Goal: Information Seeking & Learning: Learn about a topic

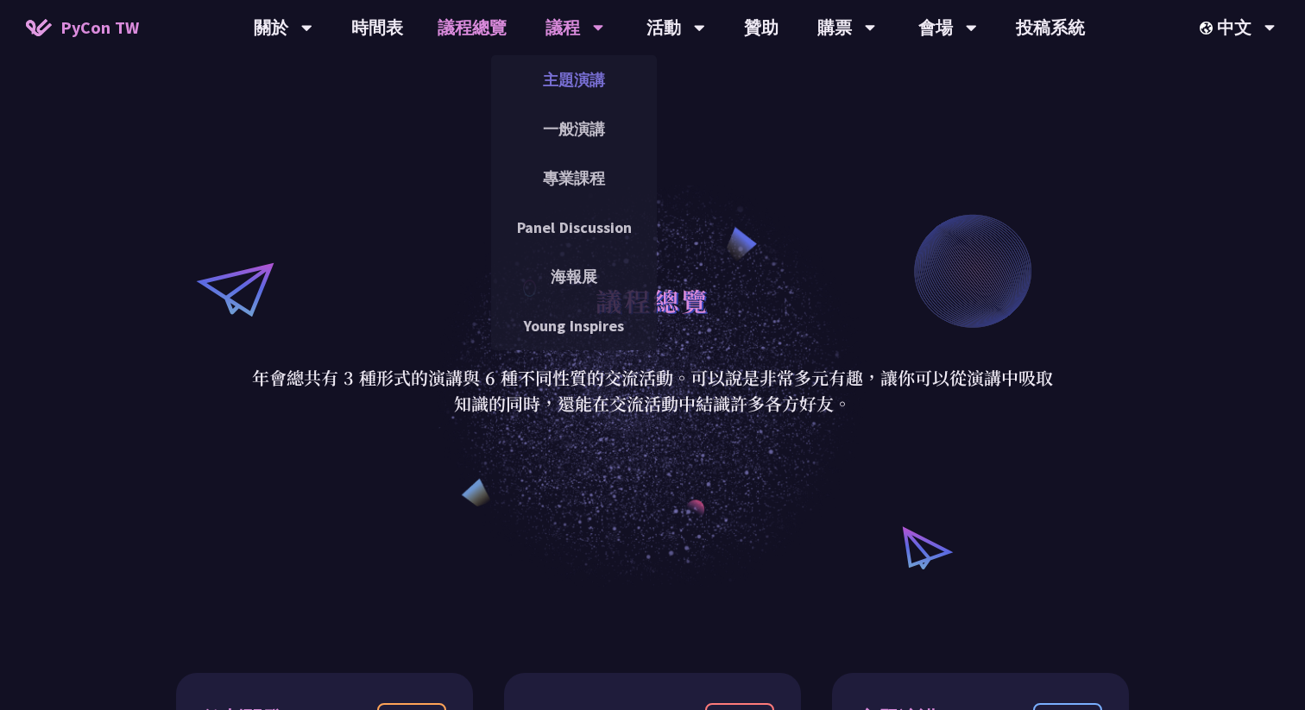
click at [564, 74] on link "主題演講" at bounding box center [574, 80] width 166 height 41
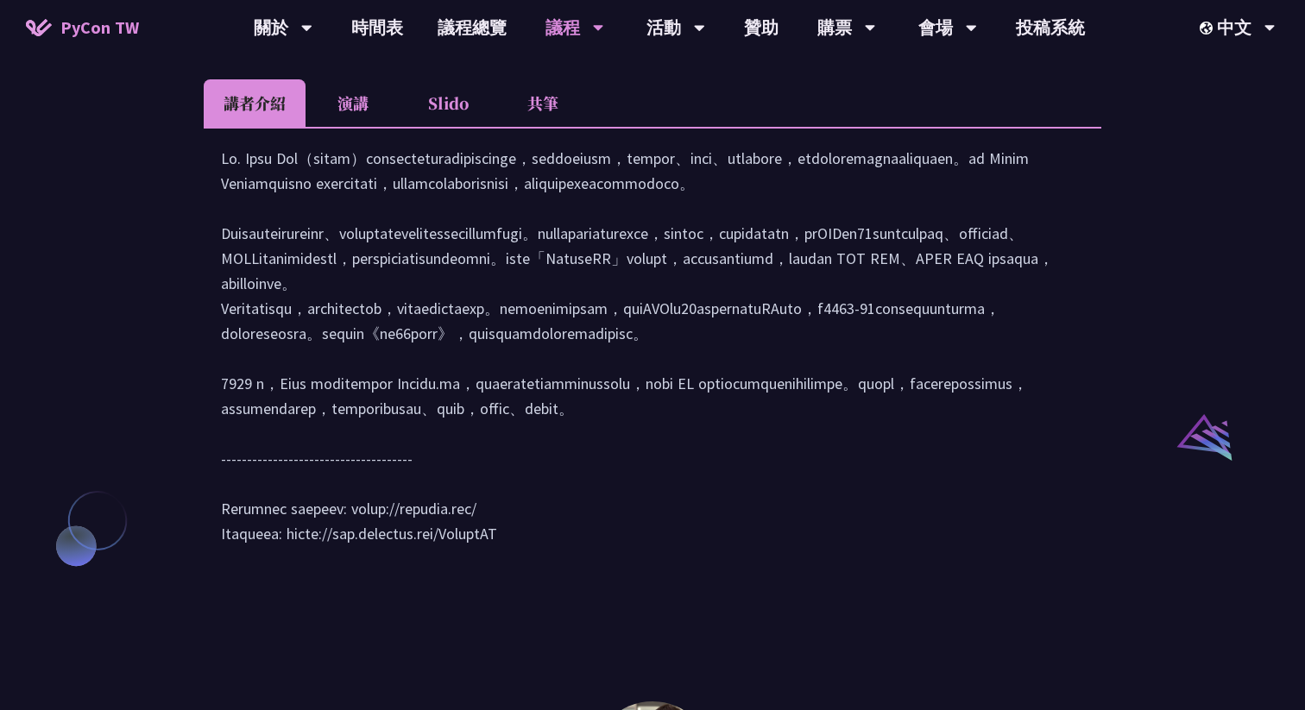
scroll to position [1577, 0]
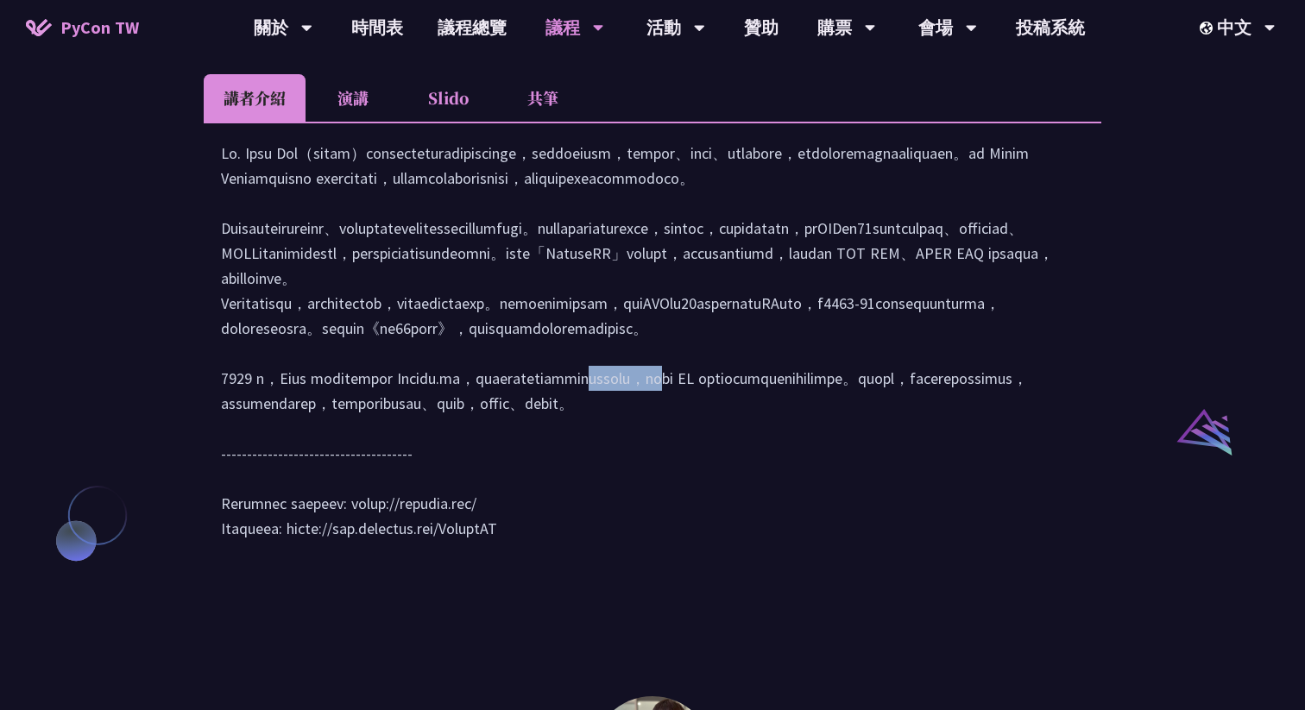
drag, startPoint x: 479, startPoint y: 502, endPoint x: 534, endPoint y: 503, distance: 55.2
click at [534, 503] on div at bounding box center [652, 350] width 863 height 418
click at [344, 558] on div at bounding box center [652, 350] width 863 height 418
drag, startPoint x: 343, startPoint y: 652, endPoint x: 486, endPoint y: 652, distance: 142.4
click at [486, 558] on div at bounding box center [652, 350] width 863 height 418
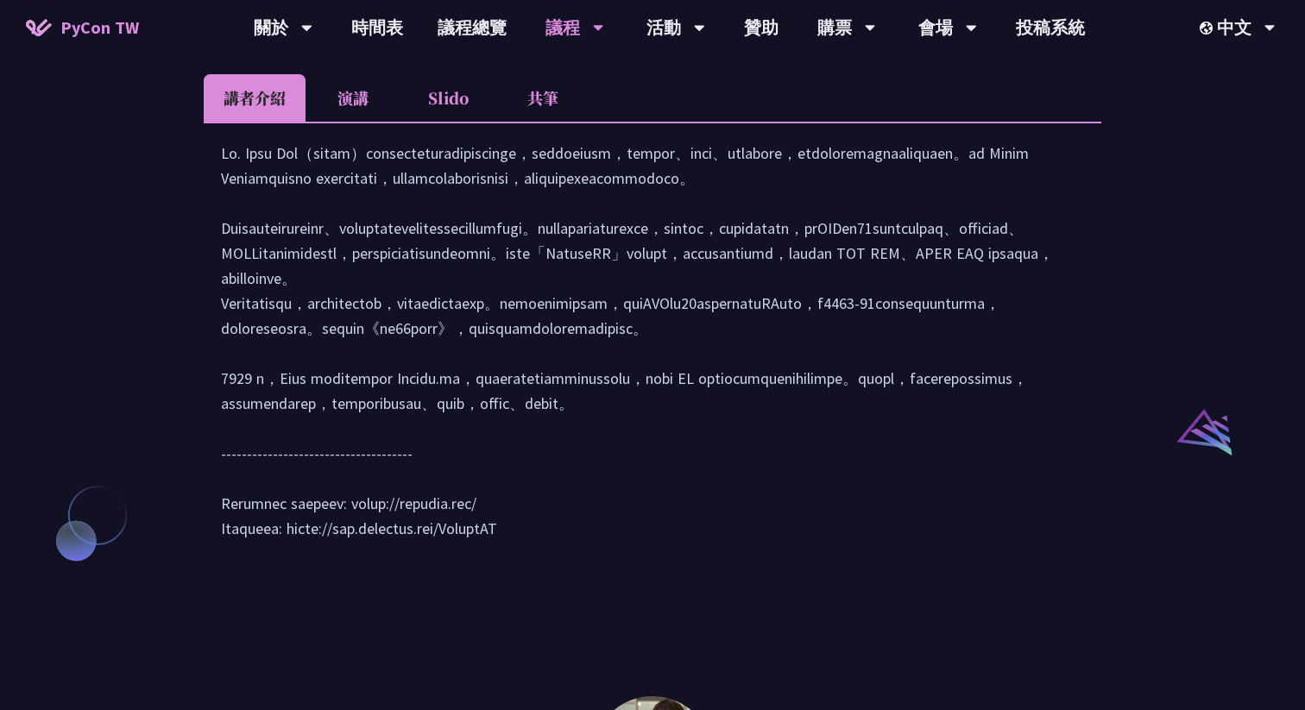
click at [473, 558] on div at bounding box center [652, 350] width 863 height 418
drag, startPoint x: 472, startPoint y: 652, endPoint x: 348, endPoint y: 655, distance: 124.3
click at [348, 558] on div at bounding box center [652, 350] width 863 height 418
click at [368, 558] on div at bounding box center [652, 350] width 863 height 418
drag, startPoint x: 340, startPoint y: 652, endPoint x: 472, endPoint y: 652, distance: 132.0
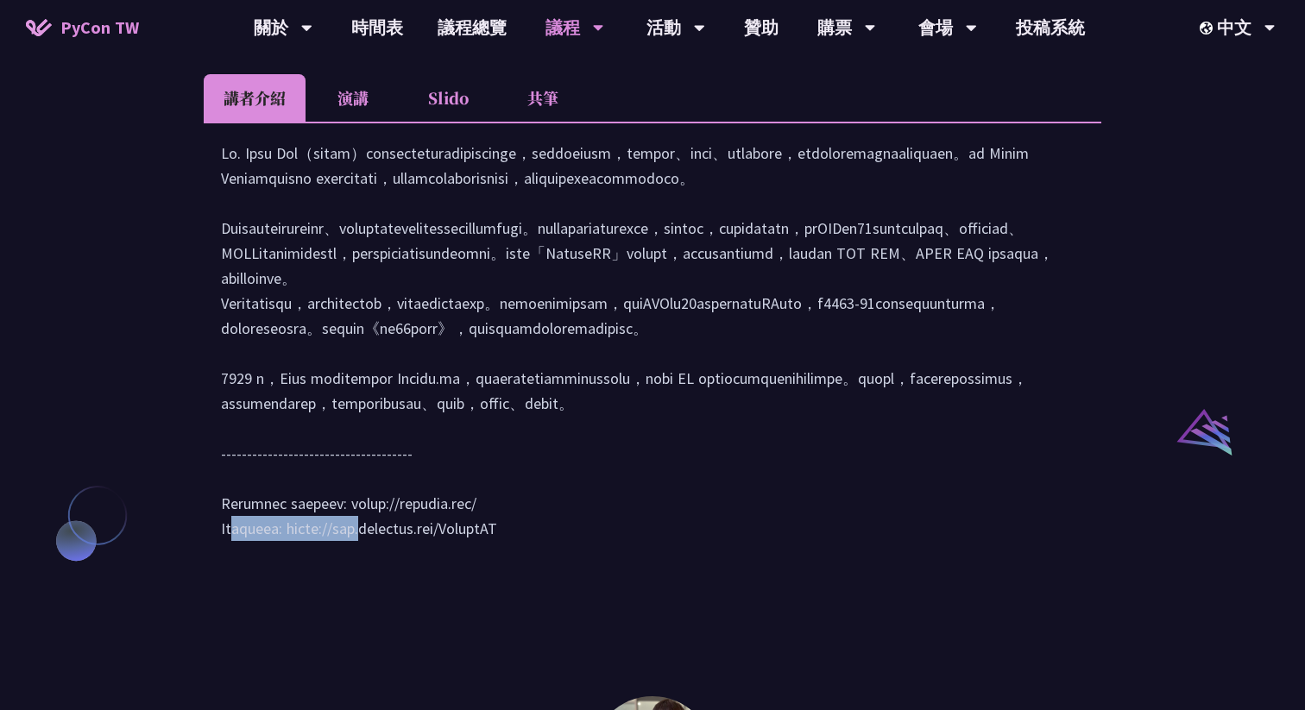
click at [472, 558] on div at bounding box center [652, 350] width 863 height 418
click at [350, 122] on li "演講" at bounding box center [353, 97] width 95 height 47
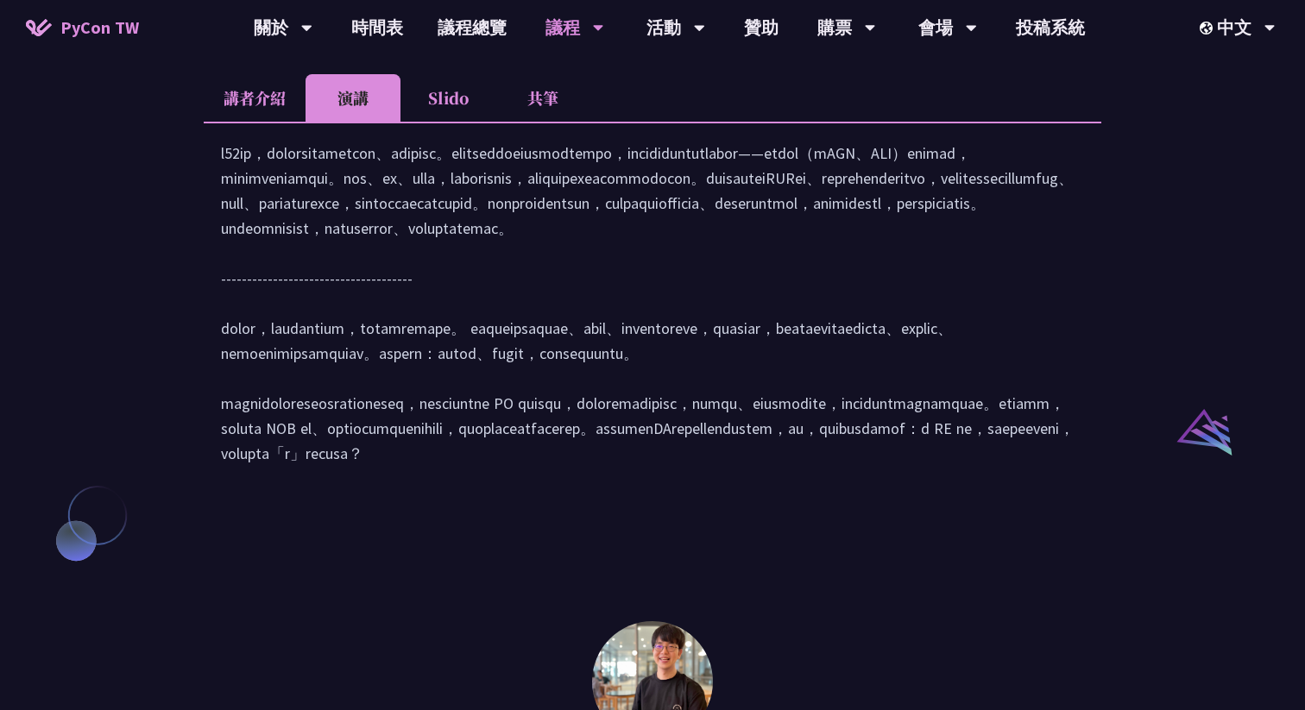
click at [565, 122] on li "共筆" at bounding box center [542, 97] width 95 height 47
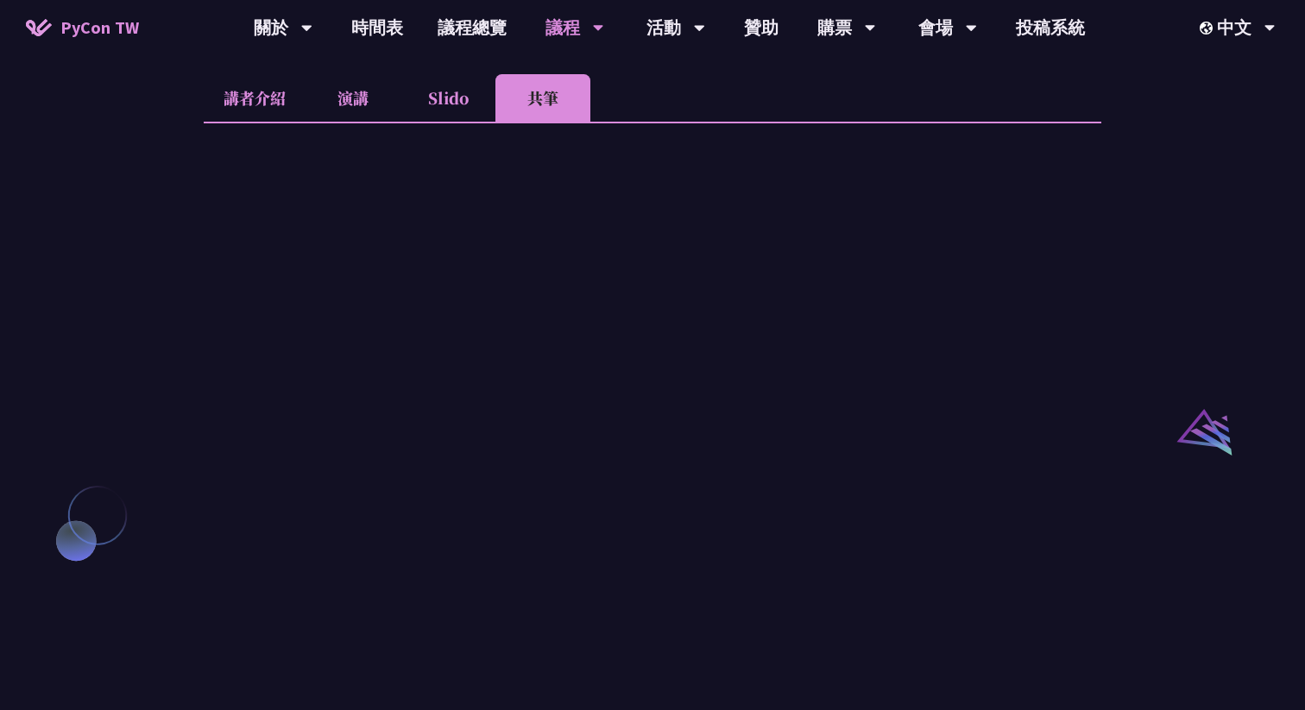
click at [343, 119] on li "演講" at bounding box center [353, 97] width 95 height 47
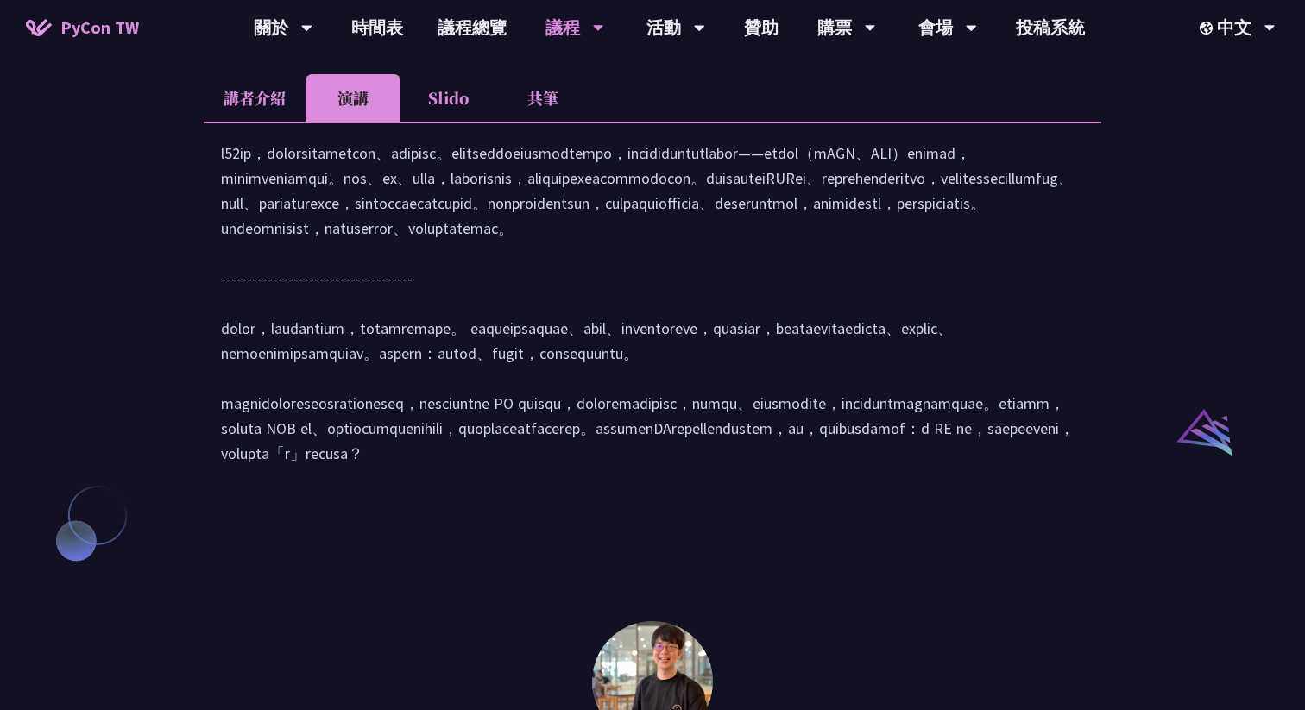
click at [292, 122] on li "講者介紹" at bounding box center [255, 97] width 102 height 47
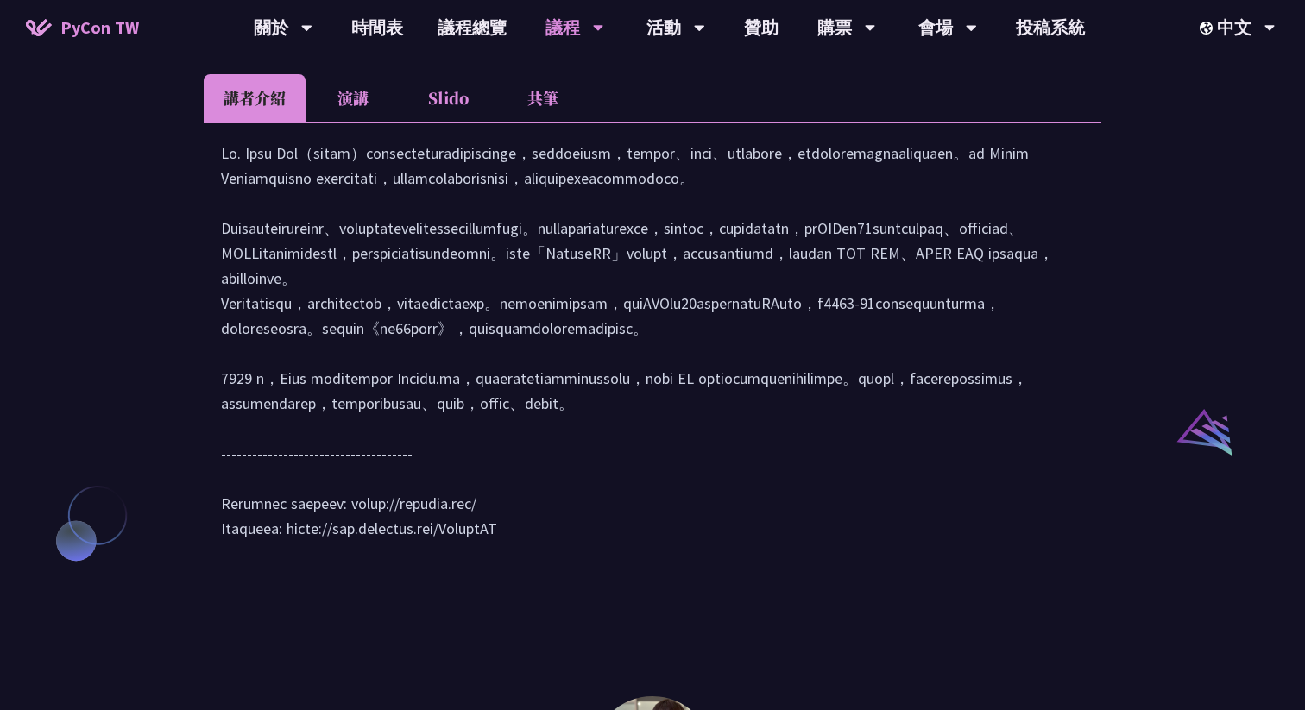
click at [336, 122] on li "演講" at bounding box center [353, 97] width 95 height 47
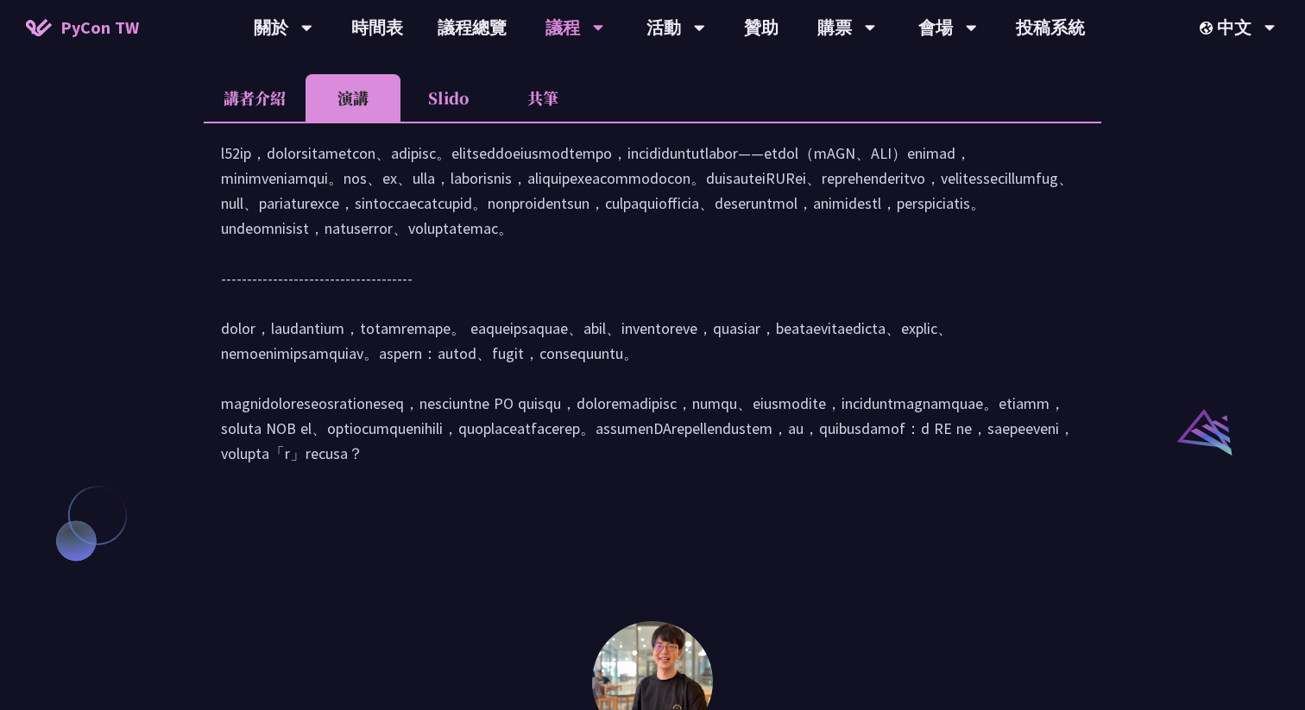
click at [419, 121] on li "Slido" at bounding box center [447, 97] width 95 height 47
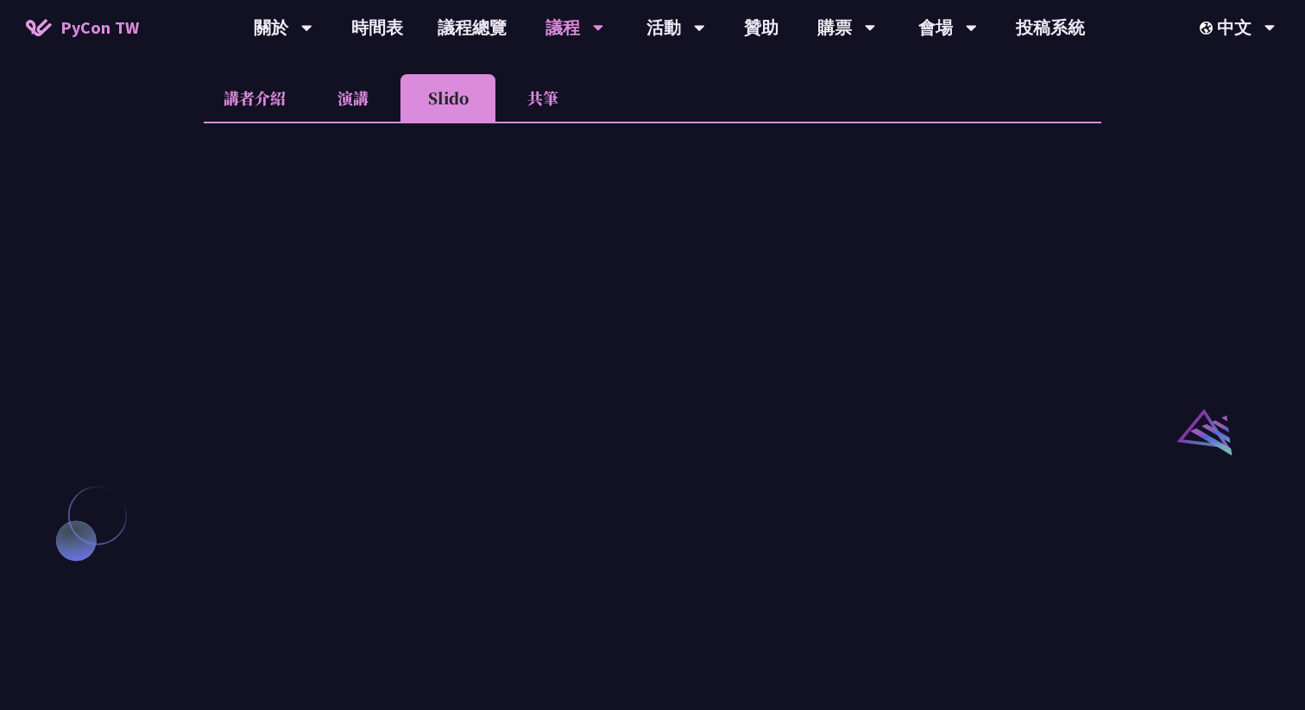
click at [515, 119] on li "共筆" at bounding box center [542, 97] width 95 height 47
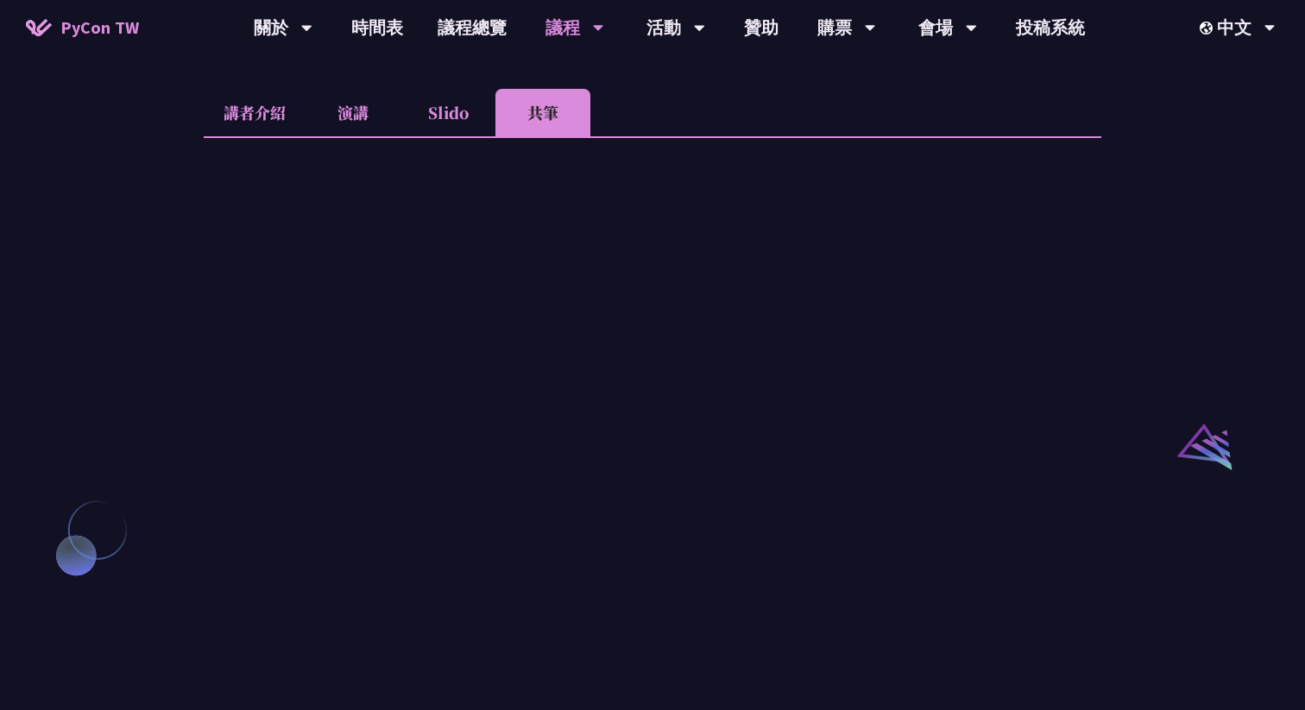
scroll to position [1560, 0]
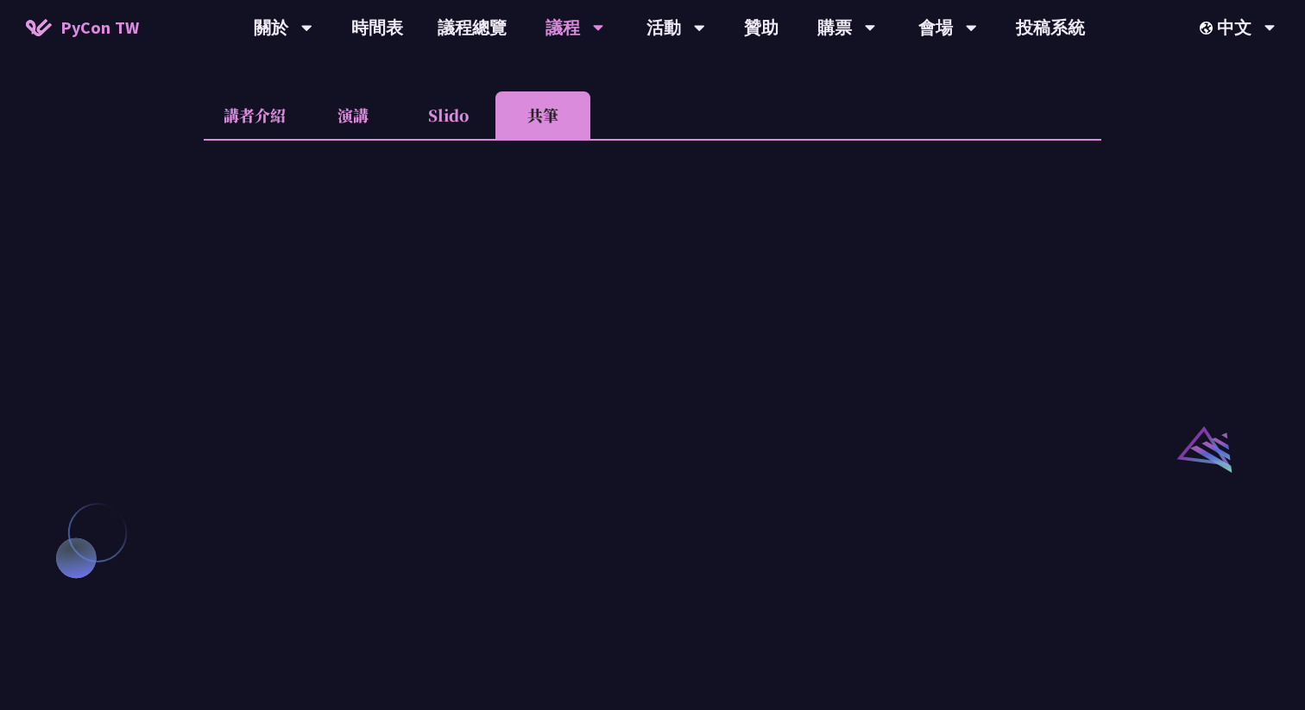
click at [358, 139] on li "演講" at bounding box center [353, 114] width 95 height 47
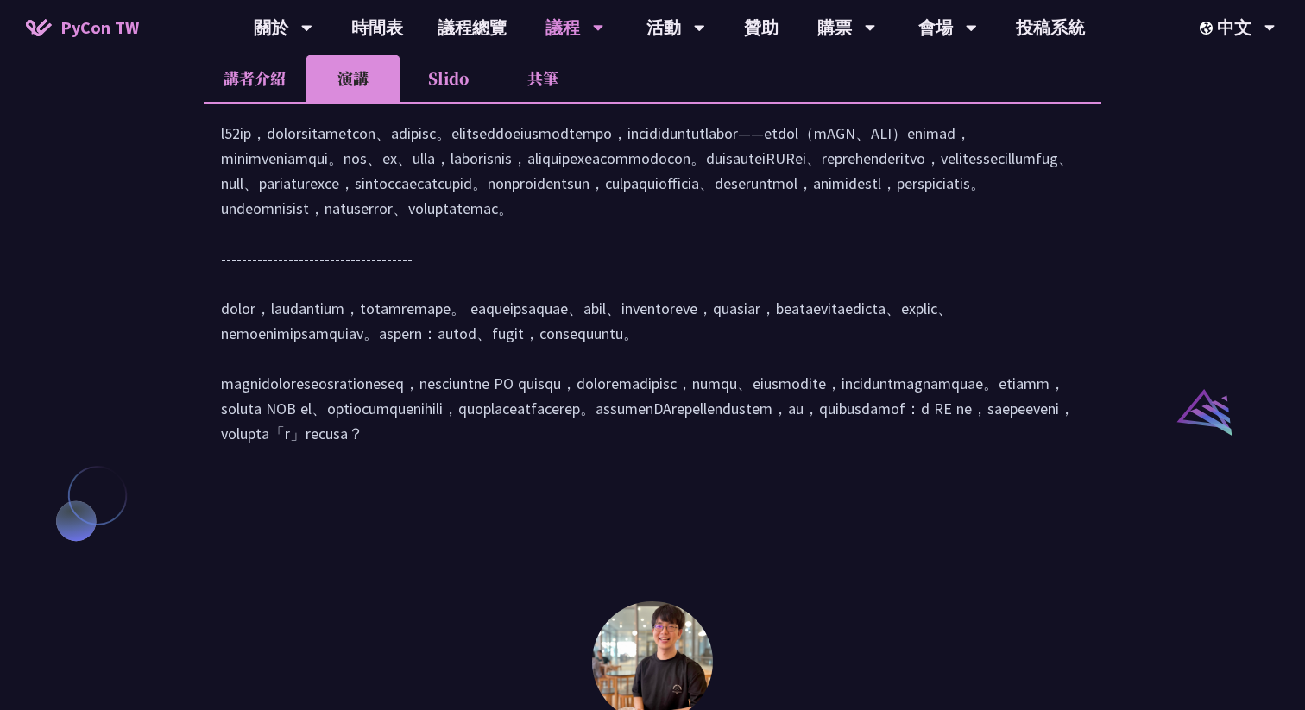
scroll to position [1604, 0]
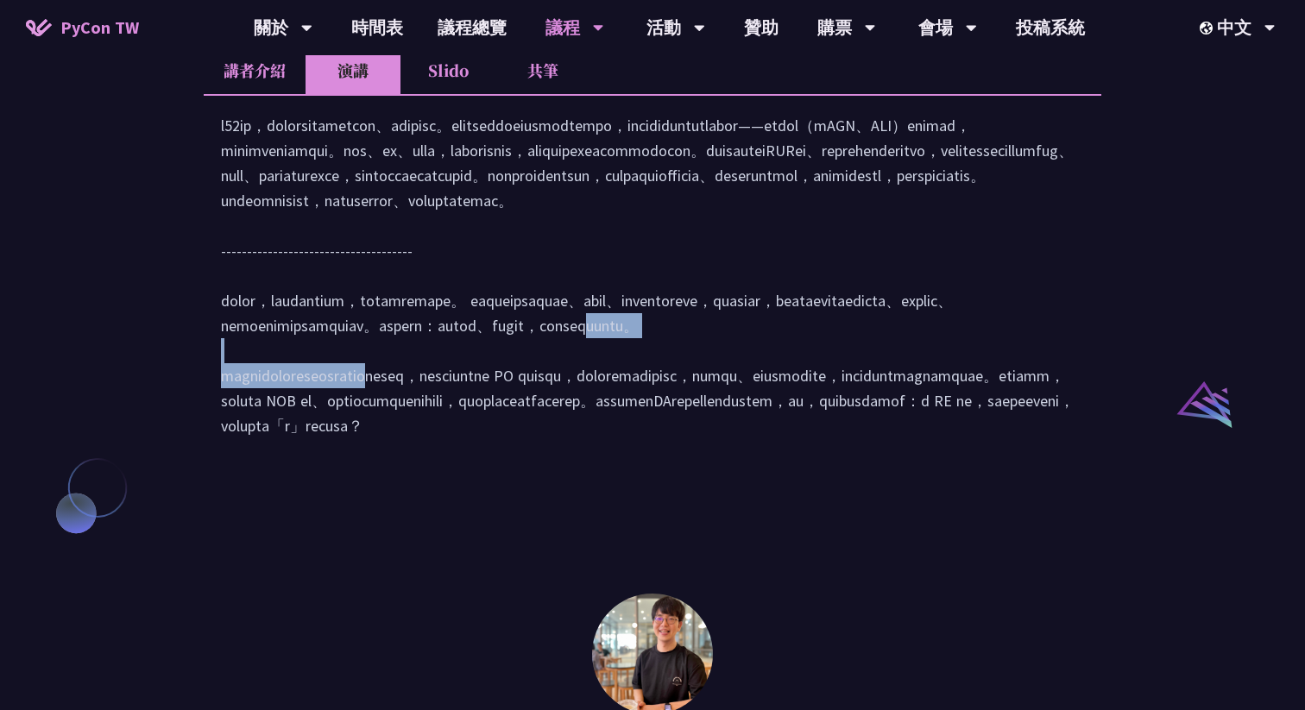
drag, startPoint x: 250, startPoint y: 476, endPoint x: 738, endPoint y: 477, distance: 487.6
click at [739, 456] on div at bounding box center [652, 284] width 863 height 343
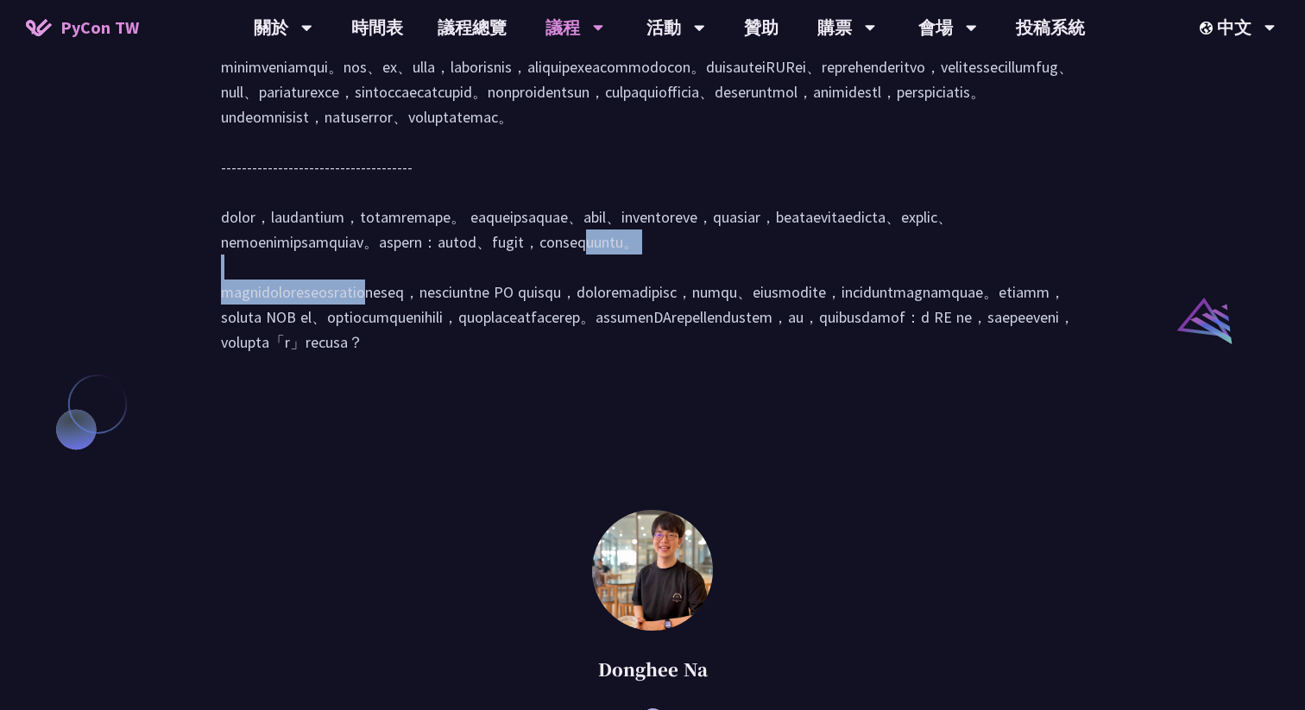
scroll to position [1699, 0]
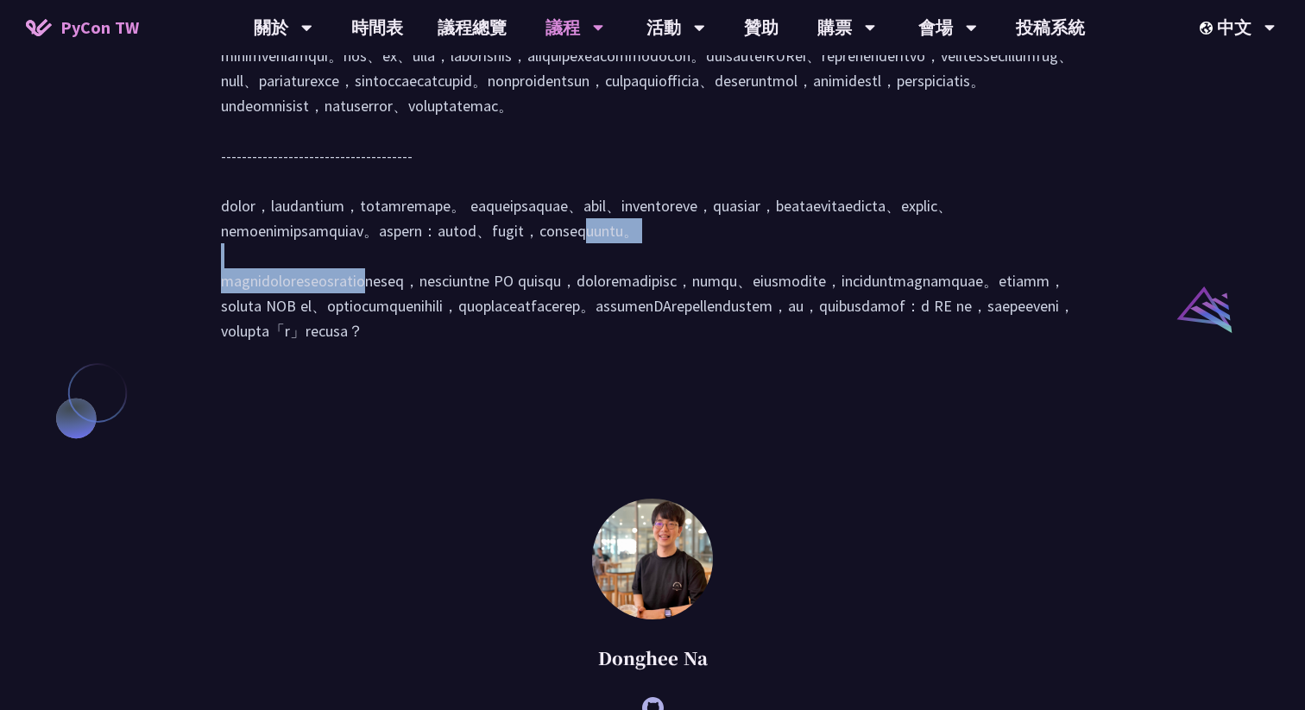
click at [545, 361] on div at bounding box center [652, 189] width 863 height 343
drag, startPoint x: 356, startPoint y: 384, endPoint x: 724, endPoint y: 381, distance: 367.7
click at [724, 361] on div at bounding box center [652, 189] width 863 height 343
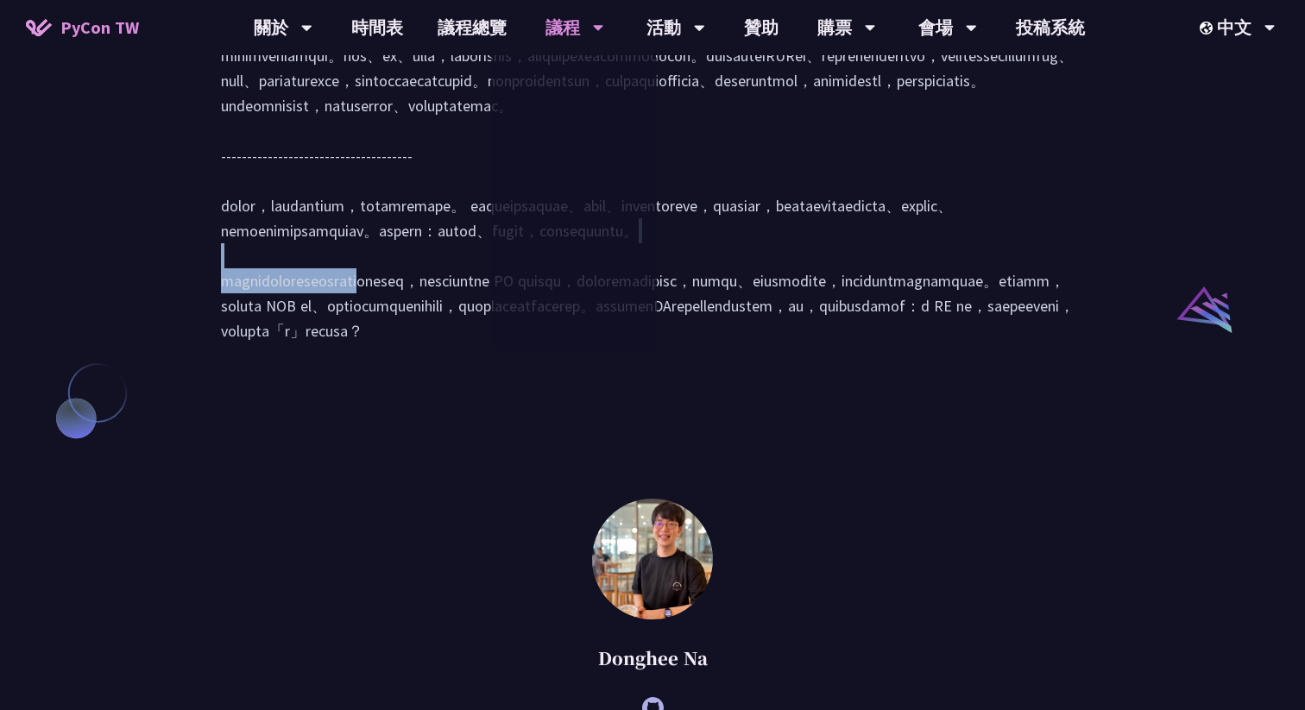
click at [703, 361] on div at bounding box center [652, 189] width 863 height 343
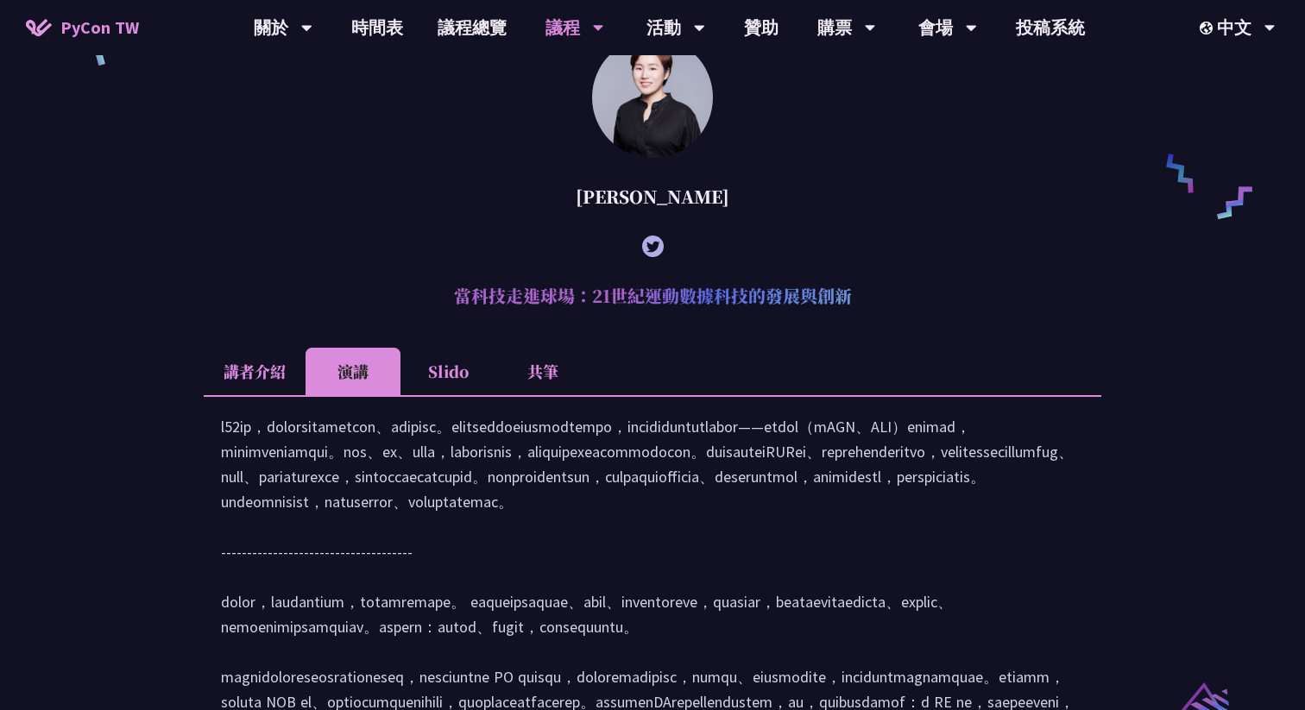
scroll to position [1356, 0]
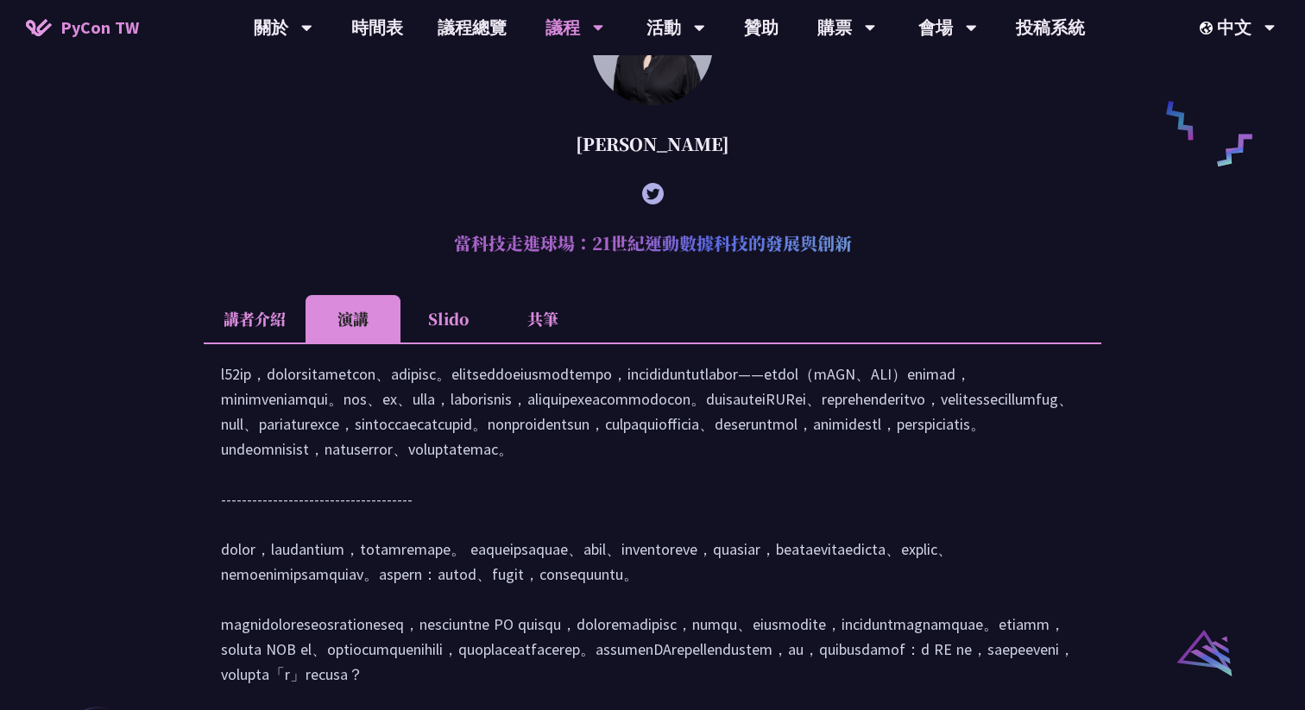
click at [545, 342] on li "共筆" at bounding box center [542, 318] width 95 height 47
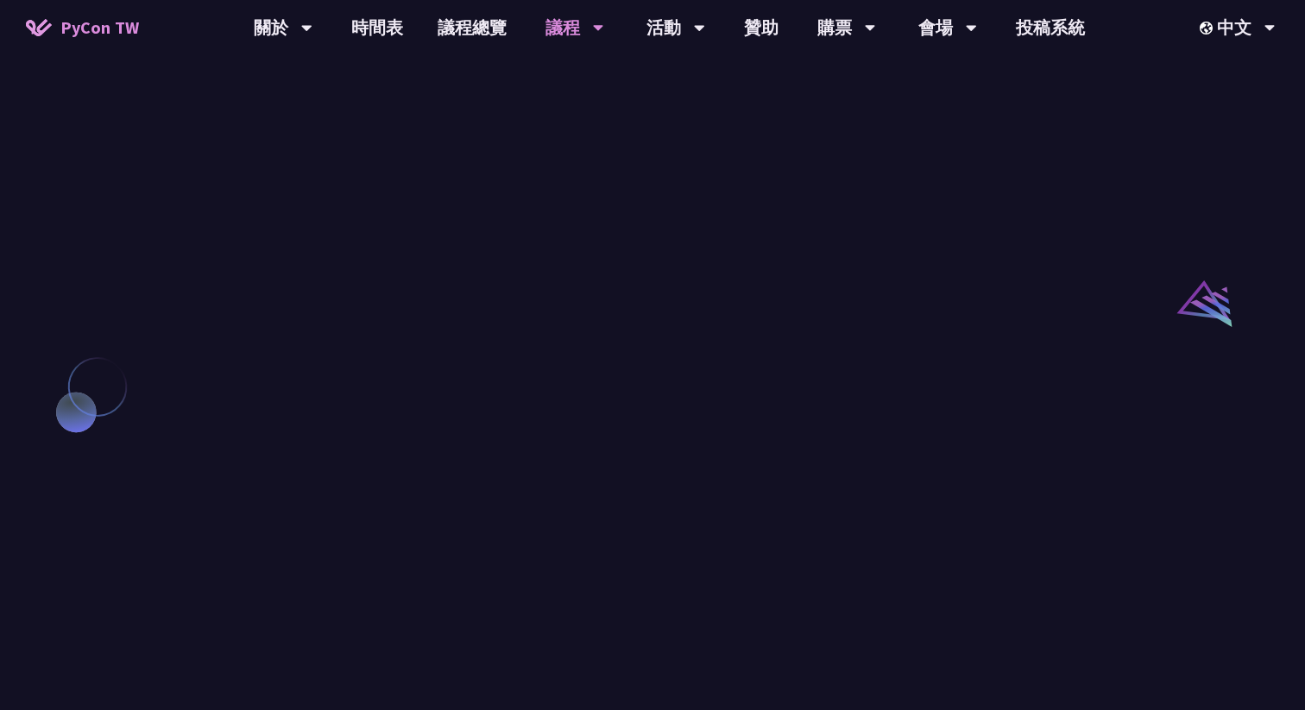
scroll to position [1774, 0]
